Goal: Use online tool/utility: Utilize a website feature to perform a specific function

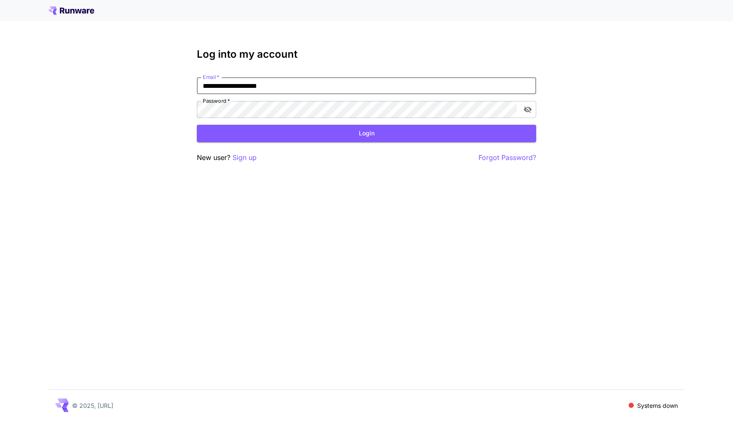
click at [513, 84] on input "**********" at bounding box center [366, 85] width 339 height 17
type input "**********"
click at [361, 133] on button "Login" at bounding box center [366, 133] width 339 height 17
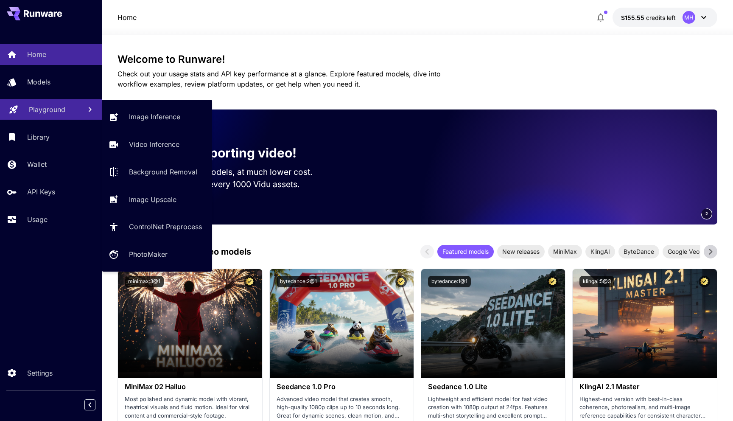
click at [48, 112] on p "Playground" at bounding box center [47, 109] width 36 height 10
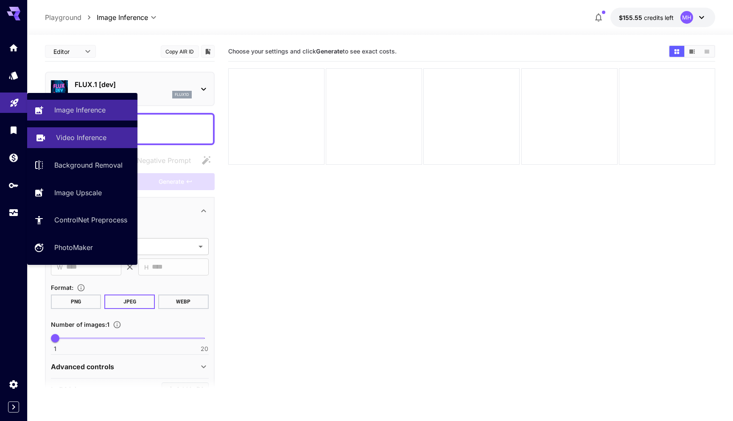
click at [87, 143] on p "Video Inference" at bounding box center [81, 137] width 50 height 10
type input "**********"
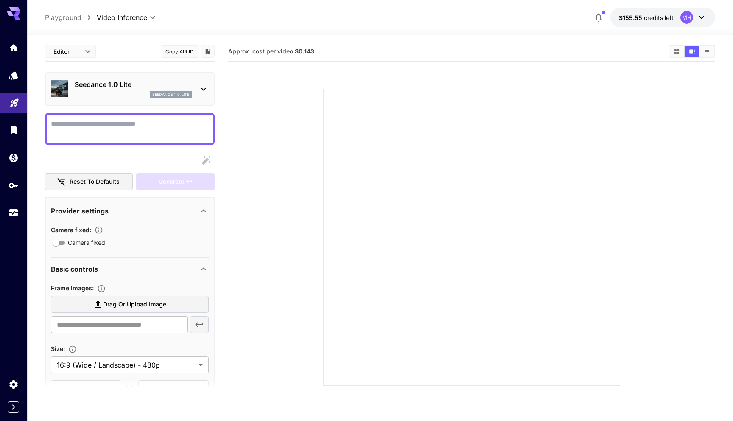
click at [201, 95] on div "Seedance 1.0 Lite seedance_1_0_lite" at bounding box center [130, 89] width 158 height 26
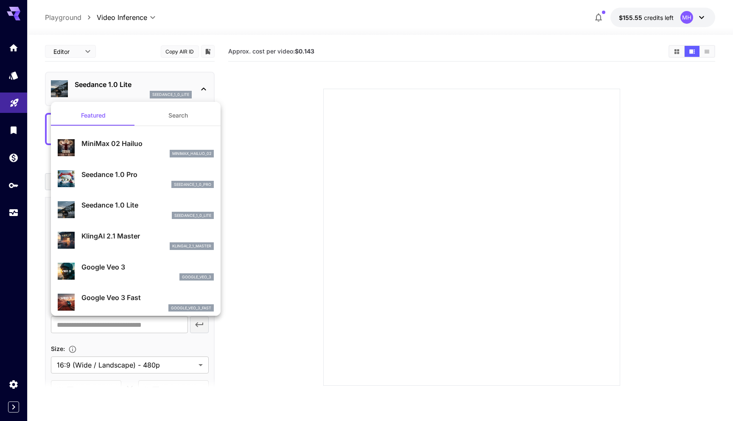
click at [232, 163] on div at bounding box center [366, 210] width 733 height 421
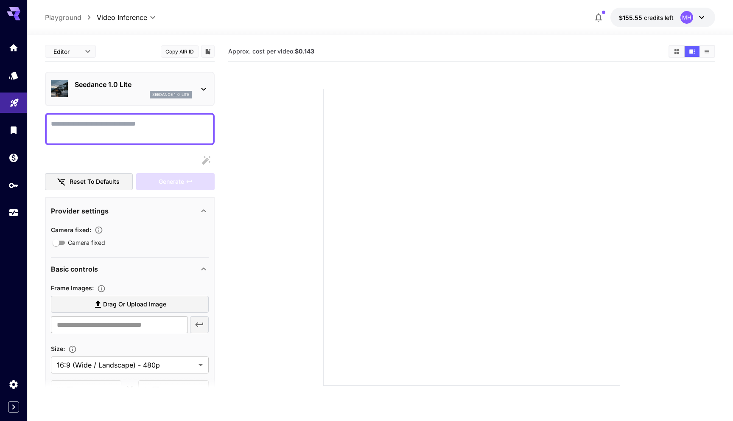
click at [207, 94] on icon at bounding box center [204, 89] width 10 height 10
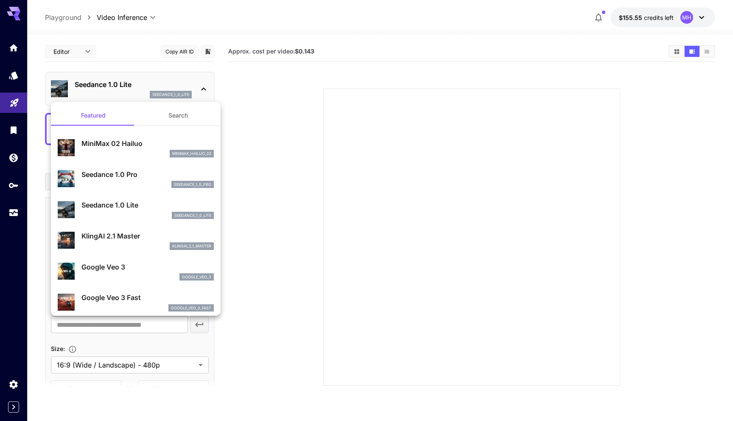
click at [207, 93] on div at bounding box center [366, 210] width 733 height 421
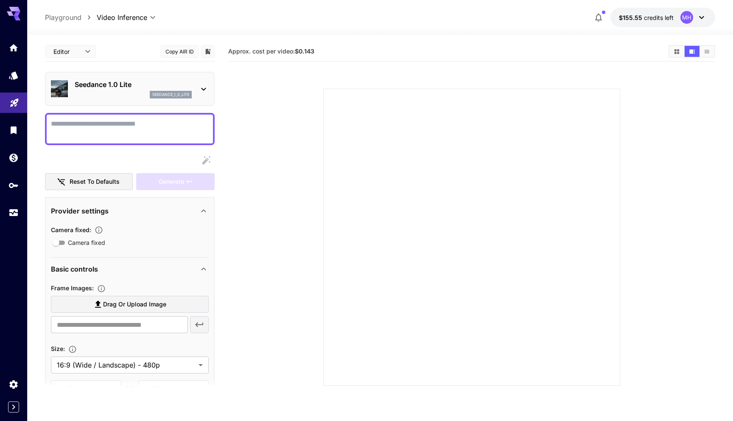
click at [199, 89] on icon at bounding box center [204, 89] width 10 height 10
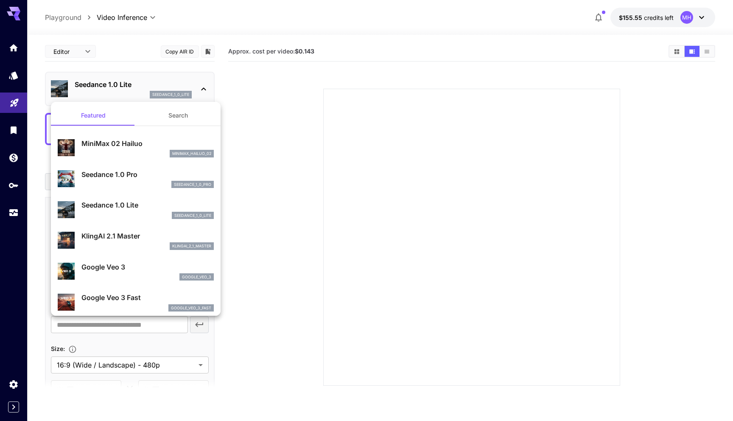
click at [139, 181] on div "seedance_1_0_pro" at bounding box center [147, 185] width 132 height 8
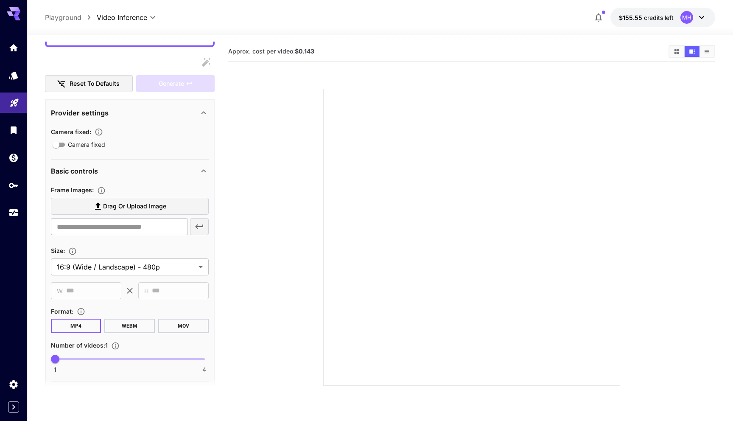
scroll to position [99, 0]
click at [195, 262] on body "**********" at bounding box center [366, 244] width 733 height 488
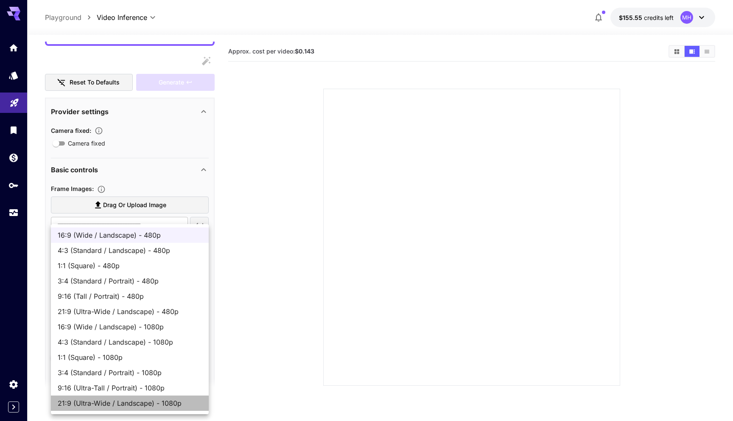
click at [161, 403] on span "21:9 (Ultra-Wide / Landscape) - 1080p" at bounding box center [130, 403] width 144 height 10
type input "**********"
type input "****"
type input "***"
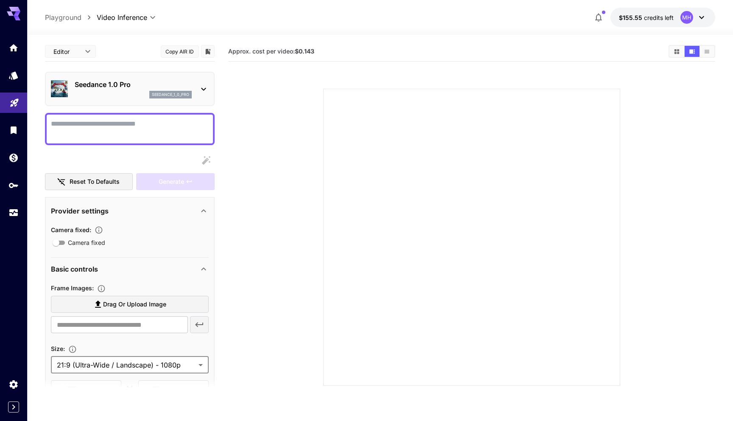
scroll to position [8, 0]
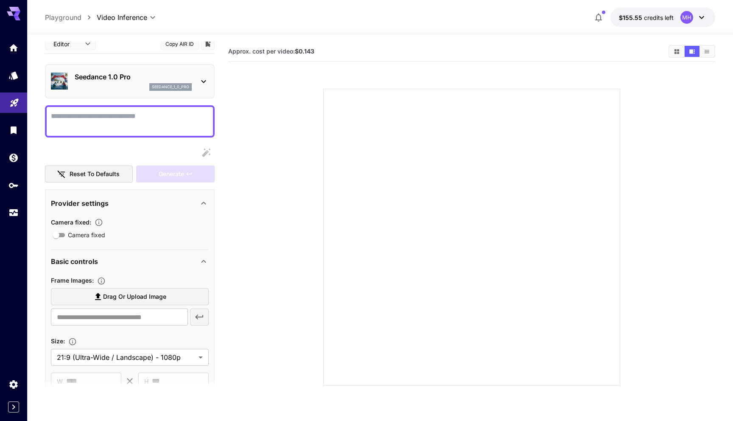
click at [216, 28] on div at bounding box center [380, 30] width 706 height 10
click at [8, 77] on link at bounding box center [13, 75] width 27 height 21
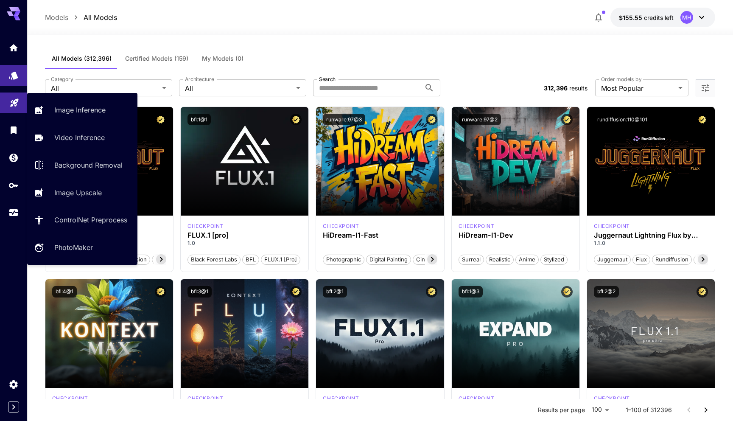
click at [15, 108] on link at bounding box center [13, 102] width 27 height 21
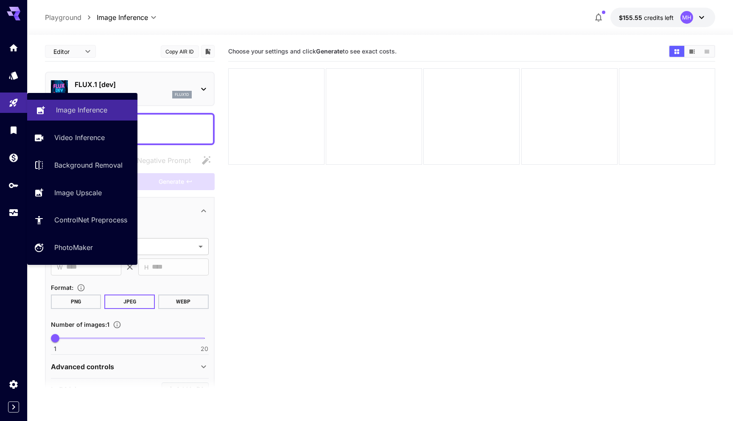
click at [85, 113] on p "Image Inference" at bounding box center [81, 110] width 51 height 10
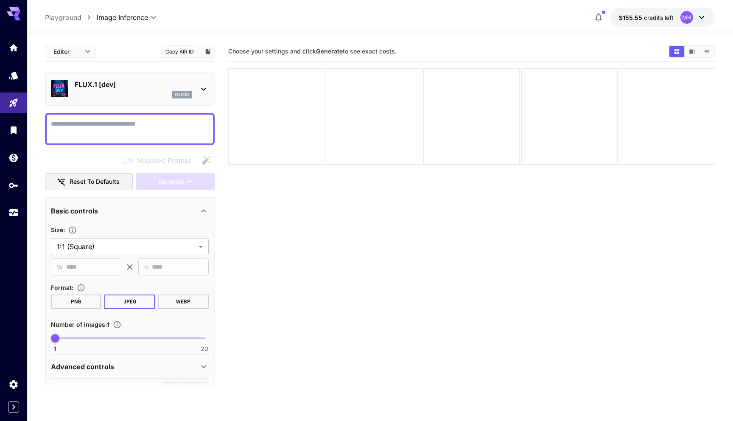
click at [203, 87] on icon at bounding box center [204, 89] width 10 height 10
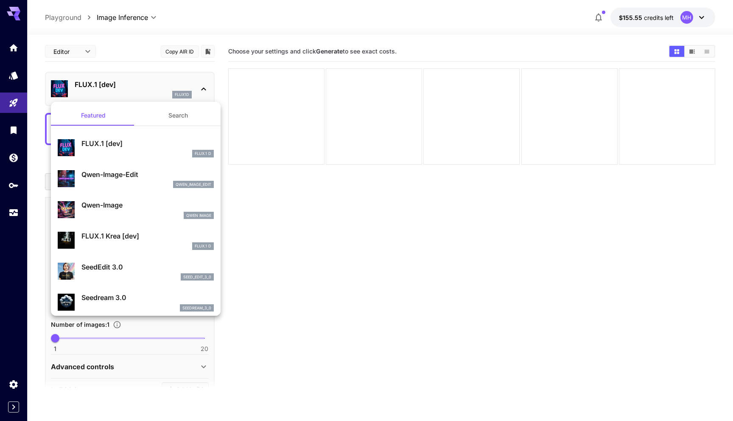
click at [195, 22] on div at bounding box center [366, 210] width 733 height 421
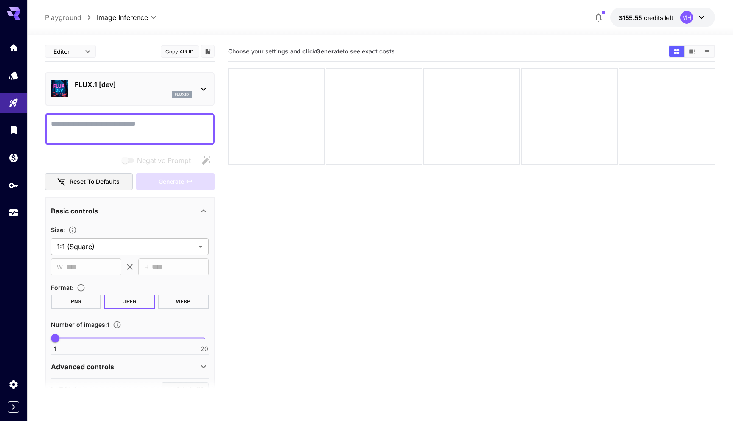
click at [263, 247] on section "Choose your settings and click Generate to see exact costs." at bounding box center [471, 252] width 487 height 421
click at [198, 82] on div "FLUX.1 [dev] flux1d" at bounding box center [130, 89] width 158 height 26
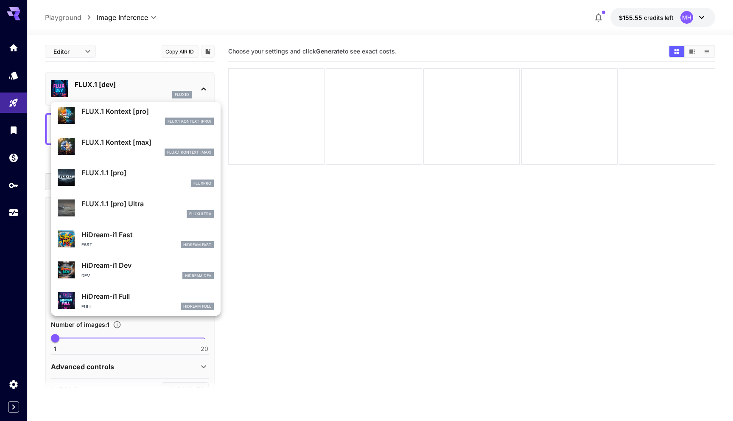
scroll to position [625, 0]
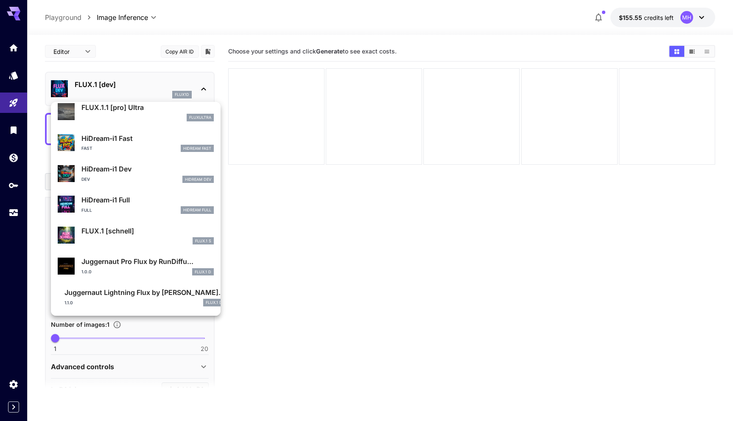
click at [266, 305] on div at bounding box center [366, 210] width 733 height 421
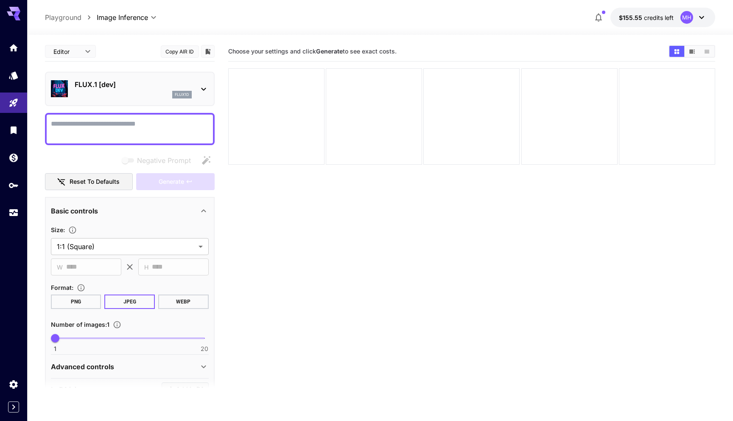
click at [18, 9] on icon at bounding box center [14, 11] width 14 height 9
click at [15, 11] on icon at bounding box center [14, 14] width 14 height 14
click at [14, 17] on icon at bounding box center [17, 18] width 7 height 5
click at [9, 15] on icon at bounding box center [14, 11] width 14 height 9
click at [14, 50] on icon "Home" at bounding box center [14, 45] width 10 height 10
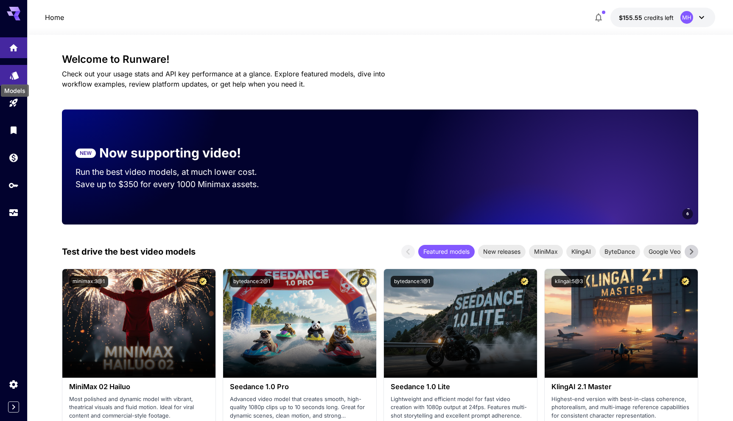
click at [14, 75] on icon "Models" at bounding box center [14, 73] width 9 height 8
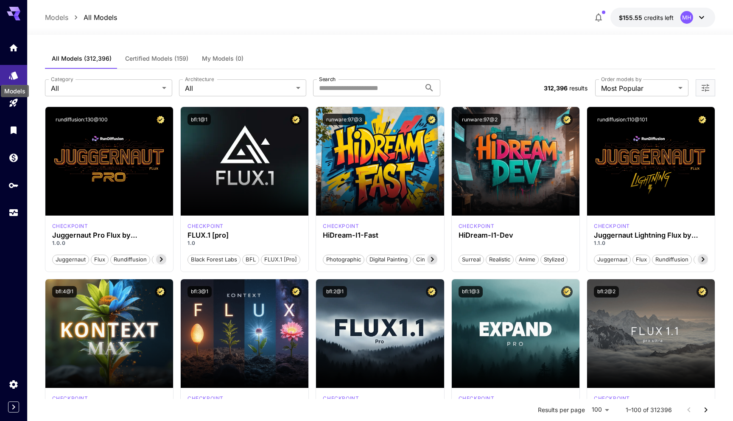
scroll to position [2, 0]
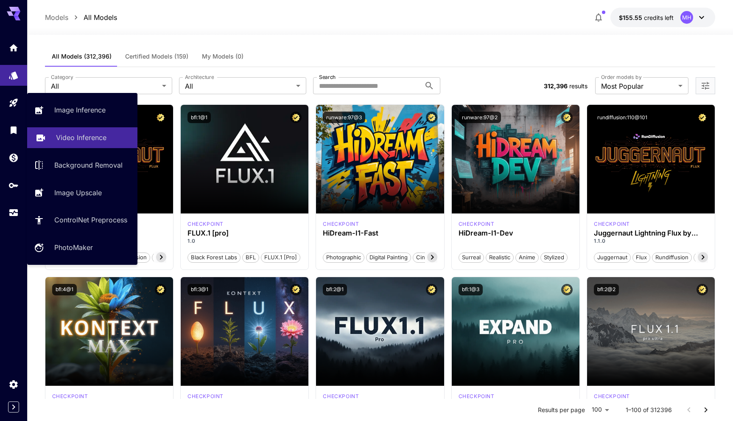
click at [69, 139] on p "Video Inference" at bounding box center [81, 137] width 50 height 10
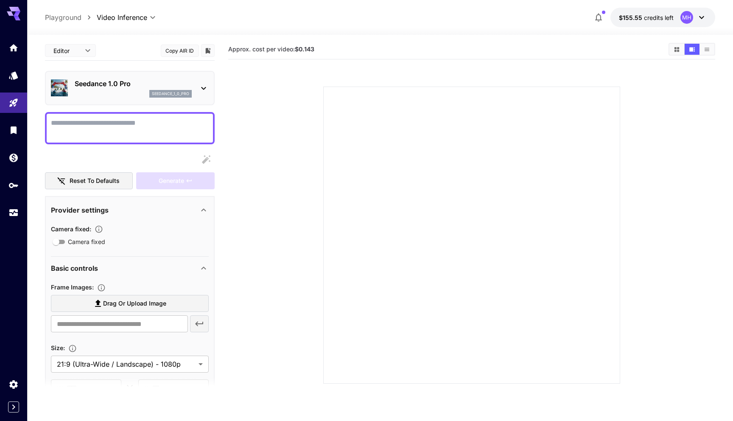
click at [199, 85] on icon at bounding box center [204, 88] width 10 height 10
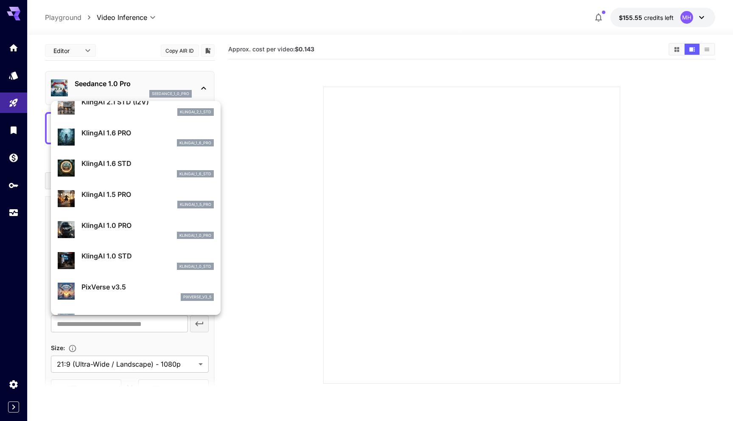
scroll to position [594, 0]
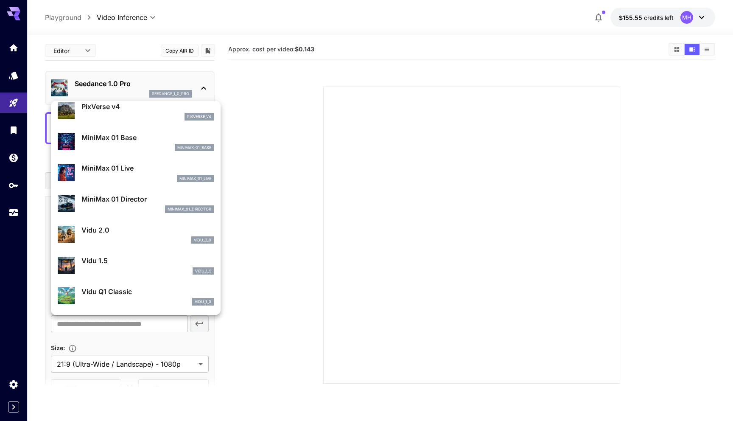
click at [126, 59] on div at bounding box center [366, 210] width 733 height 421
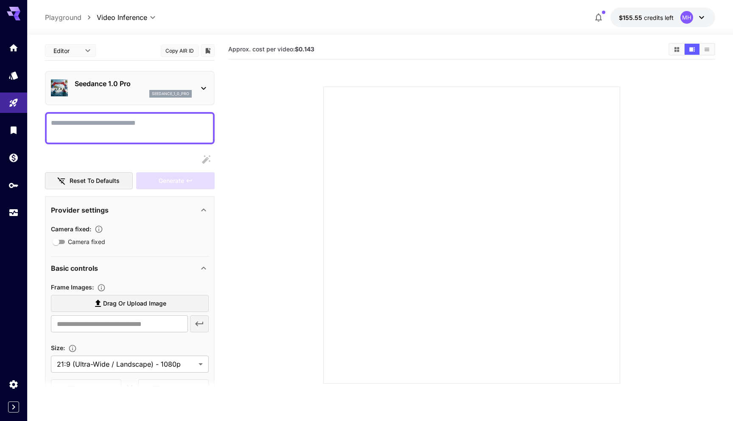
click at [131, 138] on textarea "Camera fixed" at bounding box center [130, 128] width 158 height 20
type textarea "*********"
click at [192, 362] on body "**********" at bounding box center [366, 242] width 733 height 488
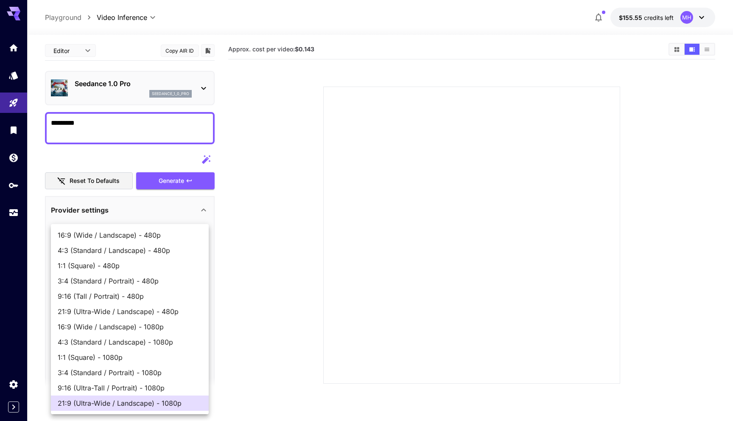
click at [235, 310] on div at bounding box center [366, 210] width 733 height 421
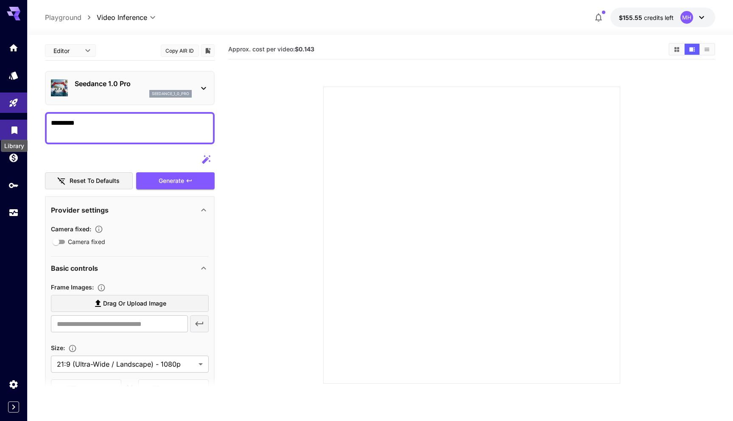
click at [15, 130] on icon "Library" at bounding box center [14, 128] width 6 height 8
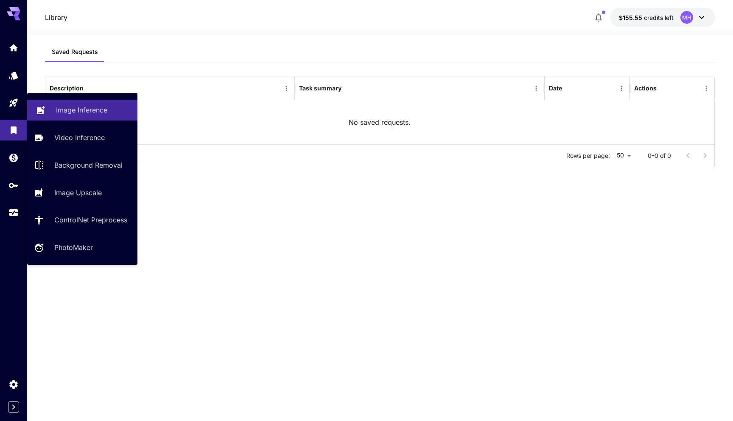
click at [77, 106] on p "Image Inference" at bounding box center [81, 110] width 51 height 10
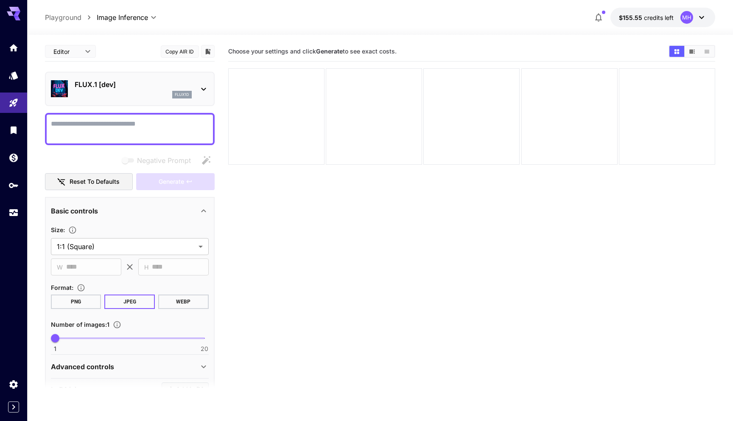
click at [180, 88] on p "FLUX.1 [dev]" at bounding box center [133, 84] width 117 height 10
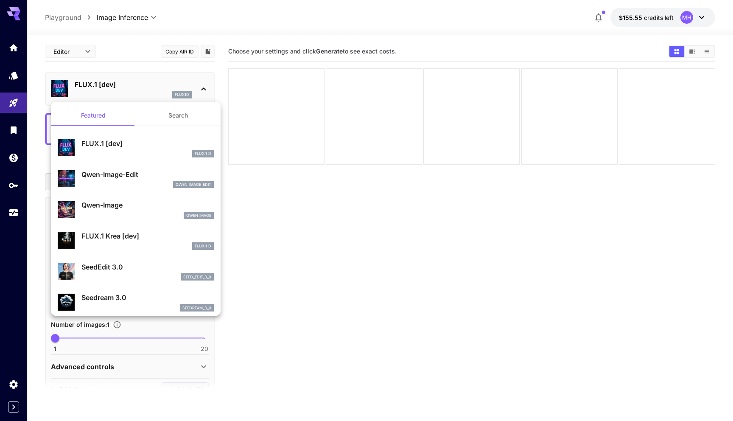
click at [188, 19] on div at bounding box center [366, 210] width 733 height 421
